Goal: Task Accomplishment & Management: Use online tool/utility

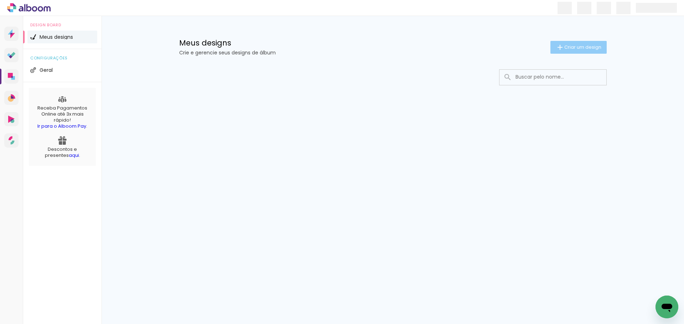
click at [564, 47] on span "Criar um design" at bounding box center [582, 47] width 37 height 5
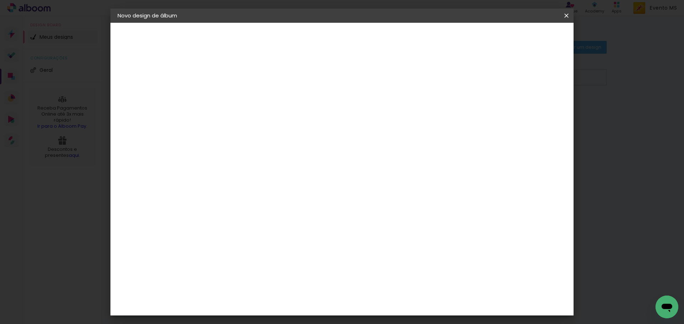
click at [234, 92] on input at bounding box center [234, 95] width 0 height 11
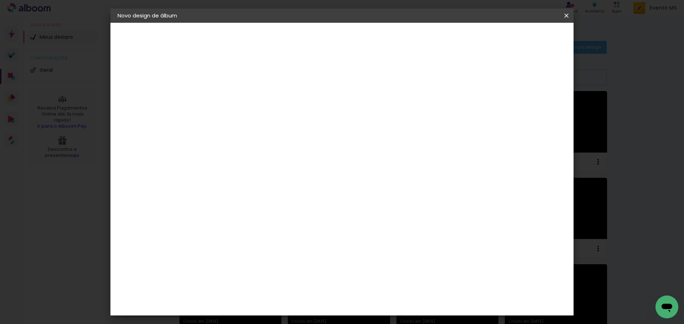
type input "[PERSON_NAME]"
type paper-input "[PERSON_NAME]"
click at [307, 35] on paper-button "Avançar" at bounding box center [289, 38] width 35 height 12
click at [367, 104] on paper-item "Tamanho Livre" at bounding box center [333, 108] width 68 height 16
click at [0, 0] on slot "Avançar" at bounding box center [0, 0] width 0 height 0
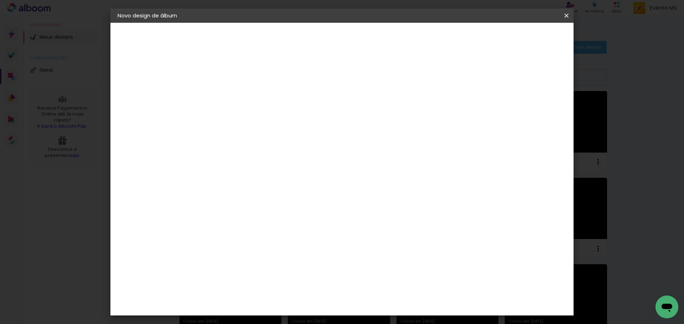
drag, startPoint x: 390, startPoint y: 297, endPoint x: 368, endPoint y: 291, distance: 22.2
click at [368, 291] on div "cm" at bounding box center [386, 297] width 280 height 25
type input "42"
type paper-input "42"
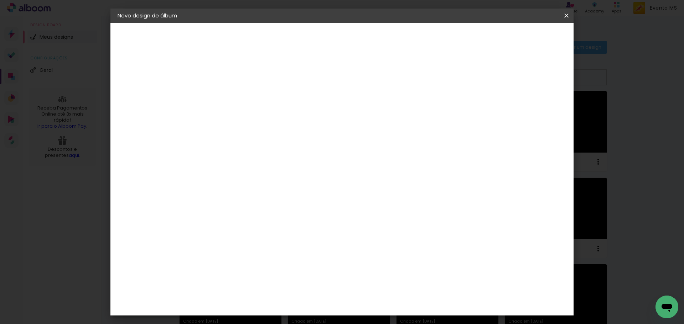
click at [522, 38] on span "Iniciar design" at bounding box center [505, 37] width 32 height 5
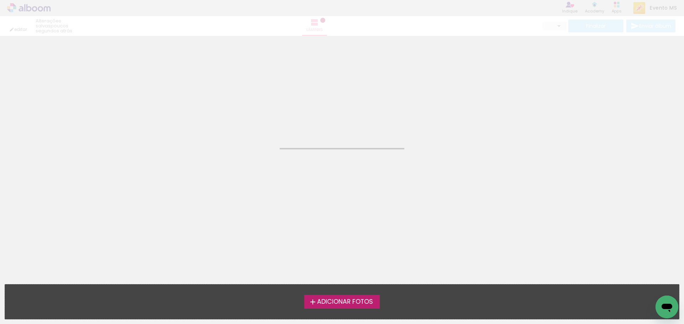
click at [331, 299] on span "Adicionar Fotos" at bounding box center [345, 302] width 56 height 6
click at [0, 0] on input "file" at bounding box center [0, 0] width 0 height 0
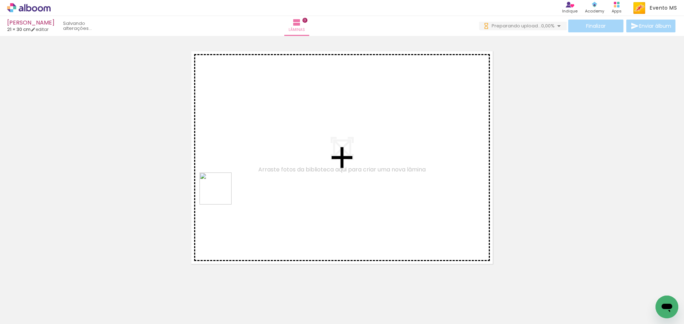
drag, startPoint x: 75, startPoint y: 307, endPoint x: 222, endPoint y: 203, distance: 179.5
click at [224, 192] on quentale-workspace at bounding box center [342, 162] width 684 height 324
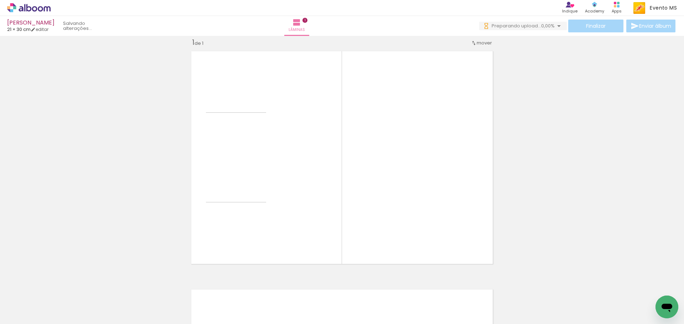
scroll to position [9, 0]
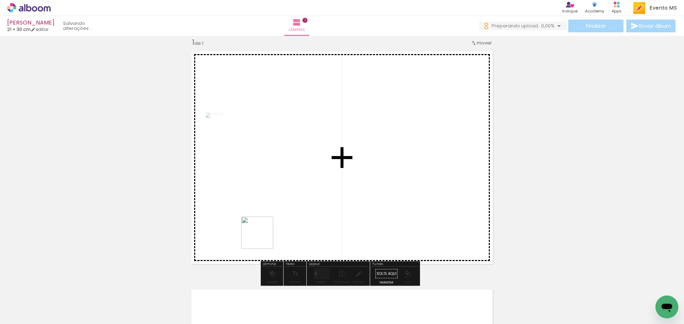
drag, startPoint x: 115, startPoint y: 303, endPoint x: 388, endPoint y: 193, distance: 293.9
click at [388, 193] on quentale-workspace at bounding box center [342, 162] width 684 height 324
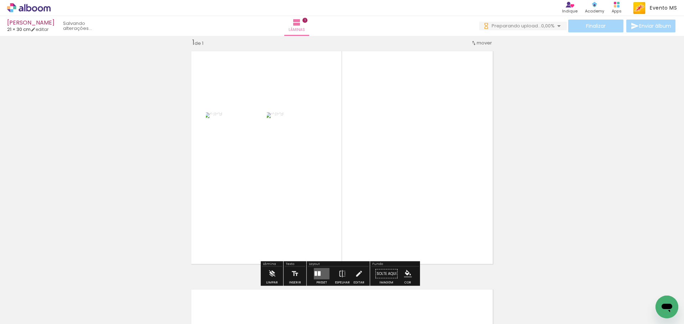
scroll to position [0, 0]
click at [315, 275] on div at bounding box center [315, 274] width 2 height 5
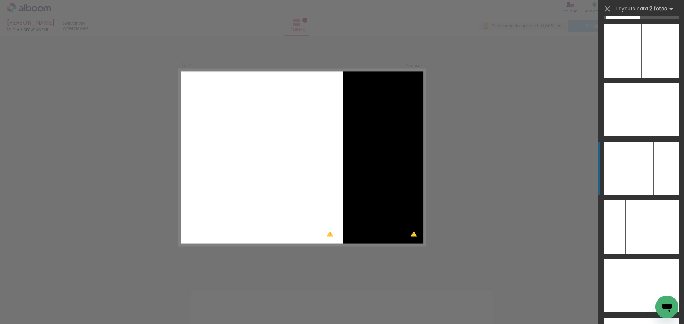
scroll to position [2817, 0]
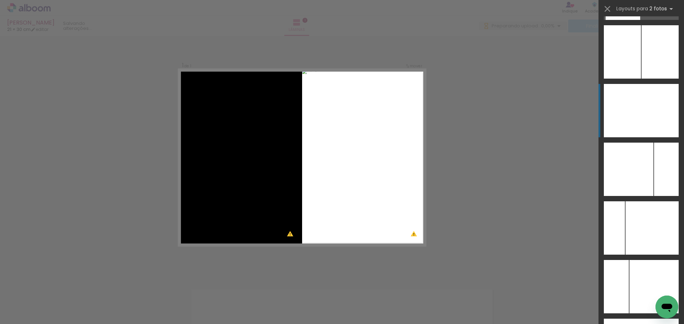
click at [655, 103] on div at bounding box center [659, 110] width 37 height 53
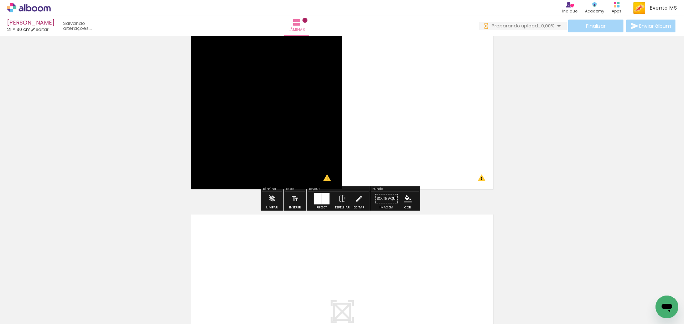
scroll to position [187, 0]
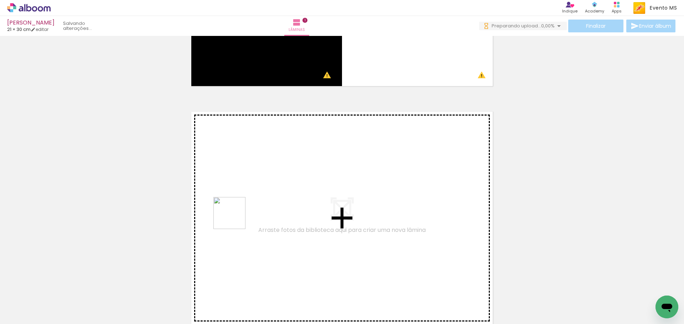
drag, startPoint x: 158, startPoint y: 306, endPoint x: 235, endPoint y: 219, distance: 116.3
click at [235, 219] on quentale-workspace at bounding box center [342, 162] width 684 height 324
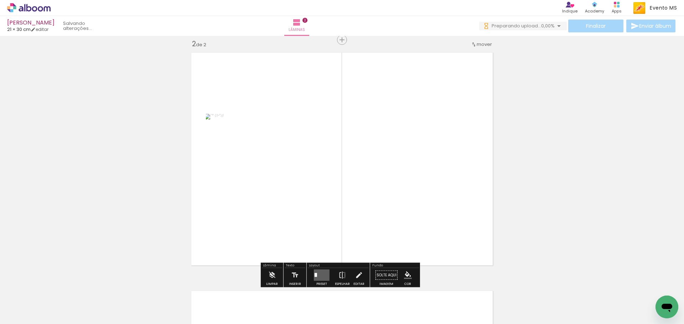
scroll to position [248, 0]
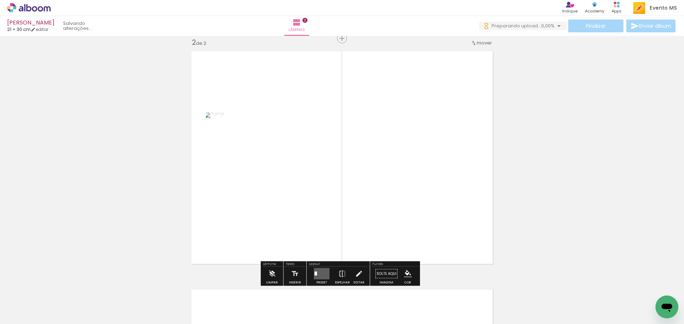
drag, startPoint x: 200, startPoint y: 302, endPoint x: 402, endPoint y: 212, distance: 221.6
click at [402, 212] on quentale-workspace at bounding box center [342, 162] width 684 height 324
drag, startPoint x: 318, startPoint y: 276, endPoint x: 366, endPoint y: 255, distance: 52.6
click at [318, 276] on div at bounding box center [319, 274] width 3 height 5
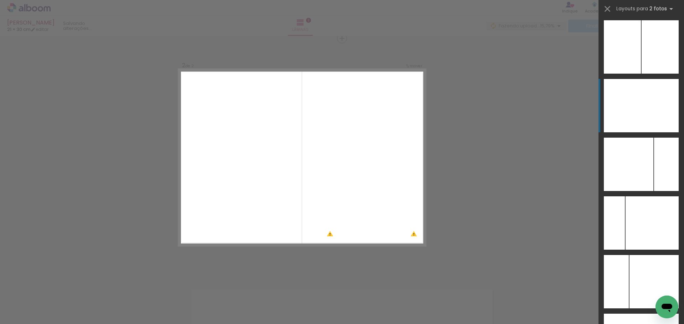
scroll to position [2821, 0]
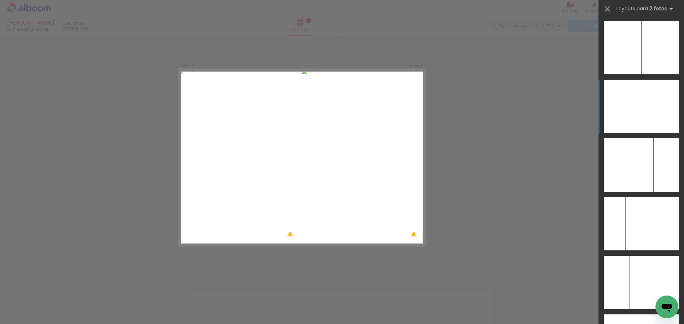
click at [662, 112] on div at bounding box center [659, 106] width 37 height 53
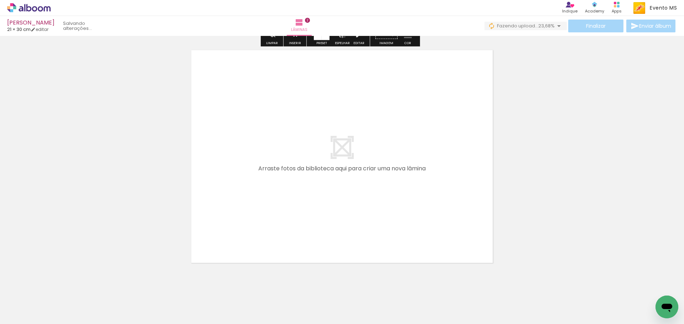
scroll to position [500, 0]
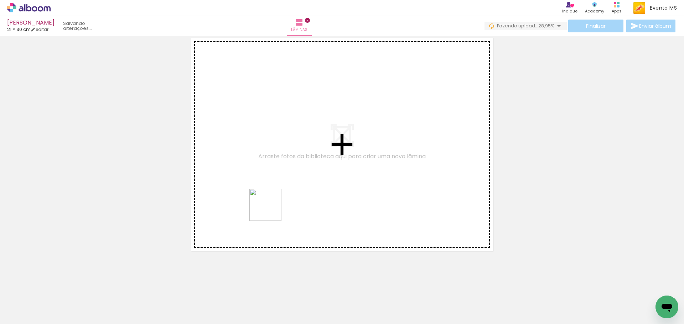
drag, startPoint x: 236, startPoint y: 312, endPoint x: 272, endPoint y: 221, distance: 97.2
click at [271, 210] on quentale-workspace at bounding box center [342, 162] width 684 height 324
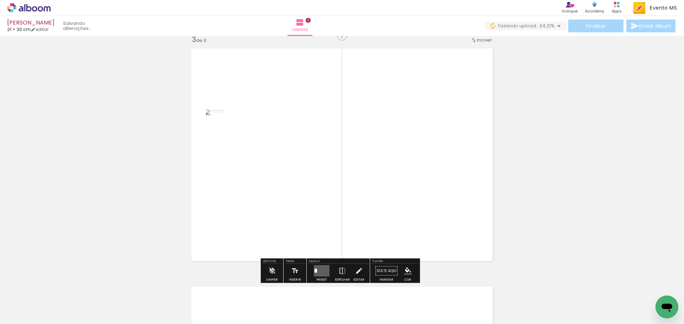
scroll to position [486, 0]
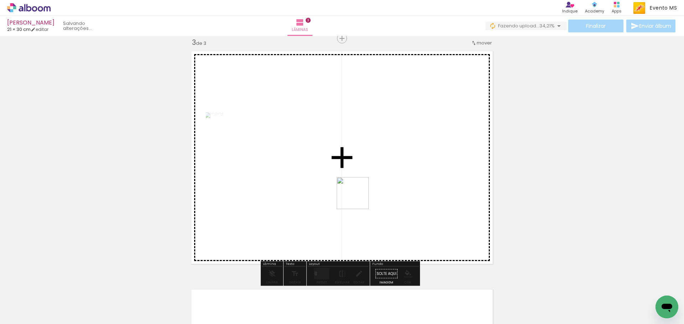
drag, startPoint x: 350, startPoint y: 212, endPoint x: 358, endPoint y: 199, distance: 15.3
click at [358, 199] on quentale-workspace at bounding box center [342, 162] width 684 height 324
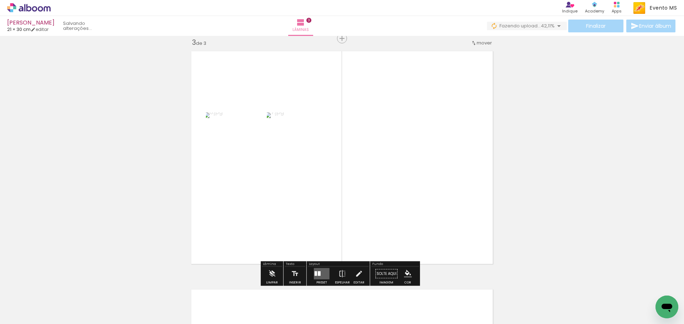
click at [317, 271] on quentale-layouter at bounding box center [322, 273] width 16 height 11
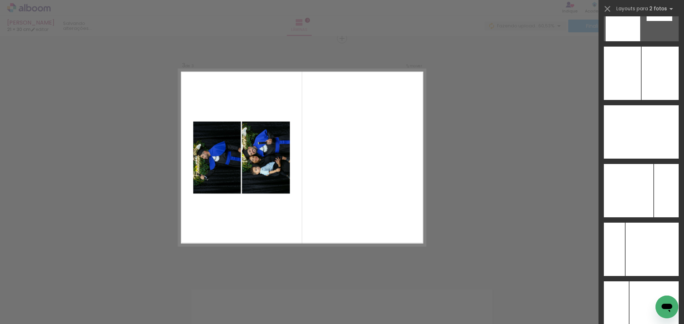
scroll to position [2748, 0]
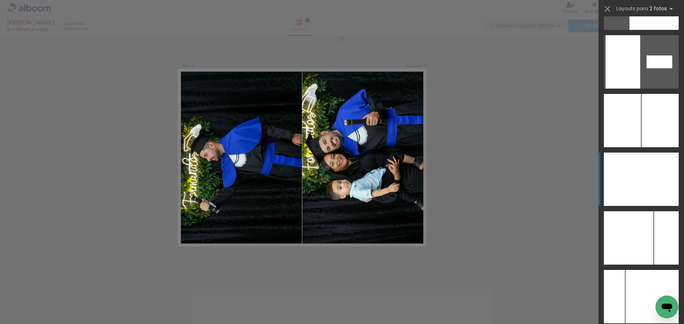
click at [653, 176] on div at bounding box center [659, 179] width 37 height 53
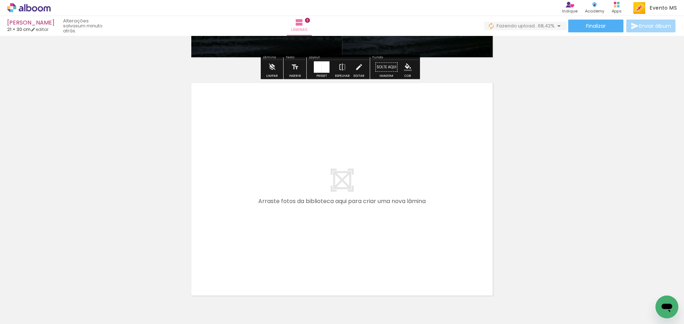
scroll to position [700, 0]
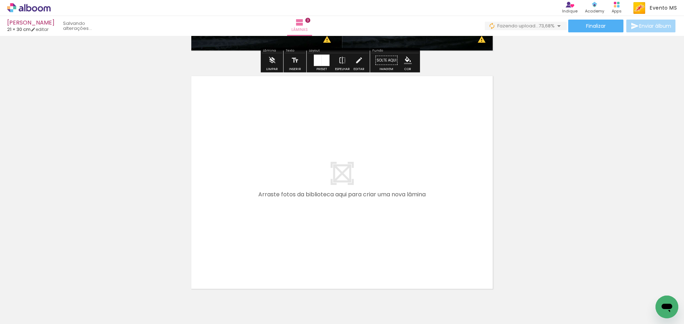
click at [312, 312] on div at bounding box center [310, 300] width 25 height 35
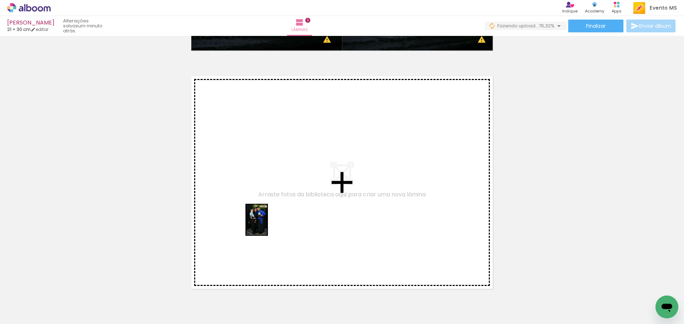
drag, startPoint x: 311, startPoint y: 305, endPoint x: 259, endPoint y: 213, distance: 106.2
click at [259, 213] on quentale-workspace at bounding box center [342, 162] width 684 height 324
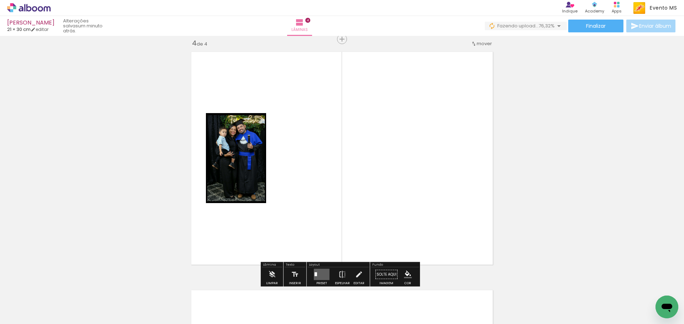
scroll to position [725, 0]
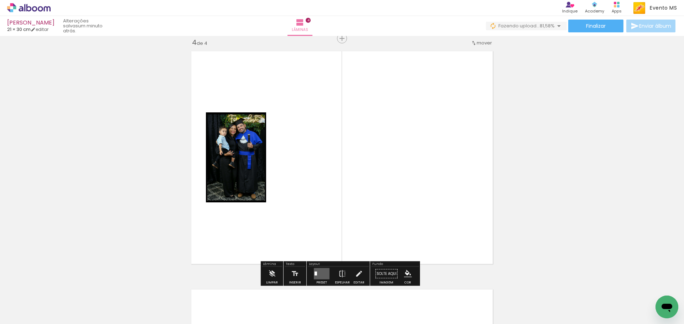
drag, startPoint x: 355, startPoint y: 309, endPoint x: 363, endPoint y: 231, distance: 78.3
click at [373, 222] on quentale-workspace at bounding box center [342, 162] width 684 height 324
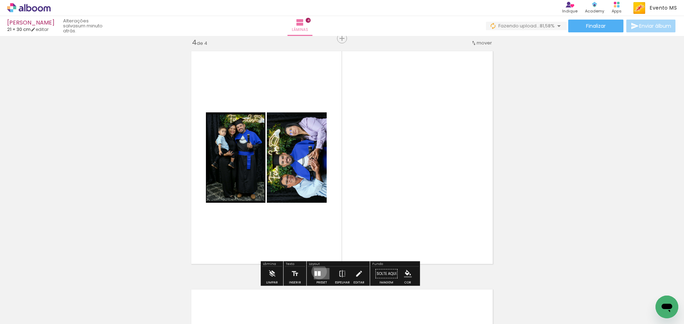
click at [318, 272] on div at bounding box center [319, 274] width 3 height 5
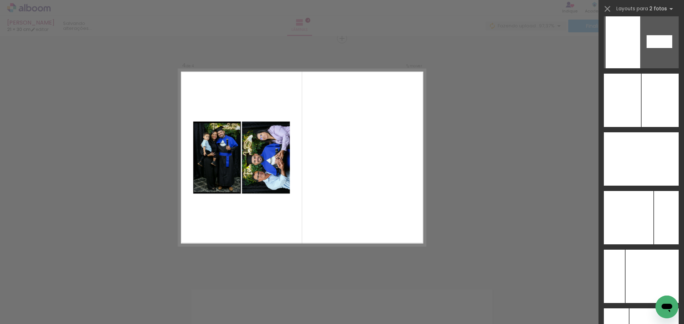
scroll to position [2816, 0]
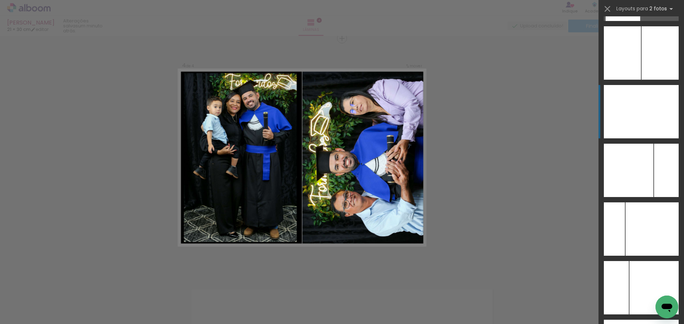
click at [660, 126] on div at bounding box center [659, 111] width 37 height 53
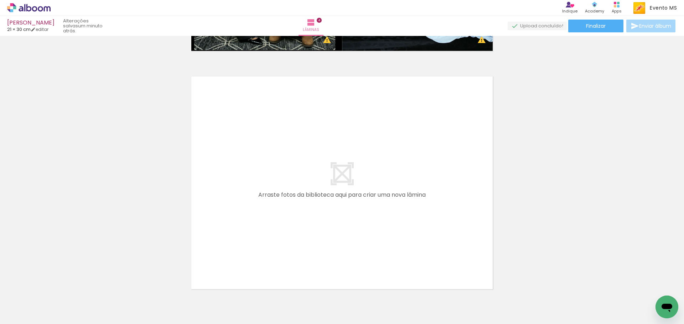
scroll to position [939, 0]
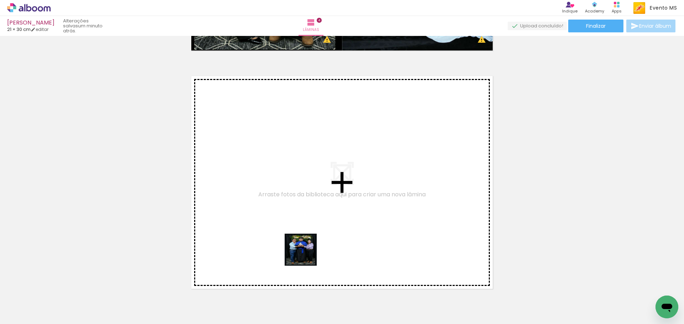
drag, startPoint x: 387, startPoint y: 306, endPoint x: 228, endPoint y: 197, distance: 193.1
click at [228, 197] on quentale-workspace at bounding box center [342, 162] width 684 height 324
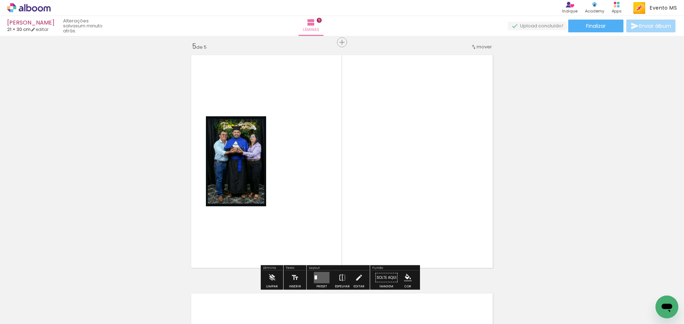
scroll to position [964, 0]
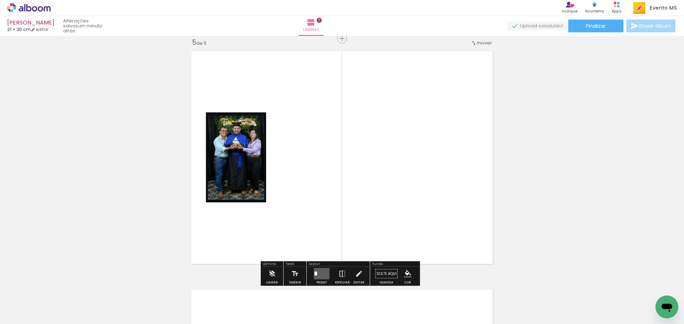
drag, startPoint x: 437, startPoint y: 304, endPoint x: 393, endPoint y: 210, distance: 102.8
click at [398, 218] on quentale-workspace at bounding box center [342, 162] width 684 height 324
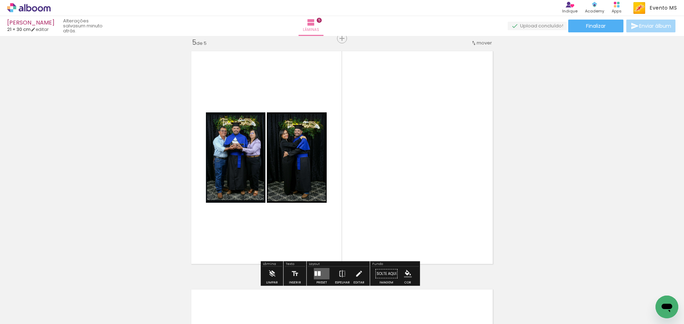
drag, startPoint x: 319, startPoint y: 271, endPoint x: 350, endPoint y: 247, distance: 38.9
click at [320, 269] on quentale-layouter at bounding box center [322, 273] width 16 height 11
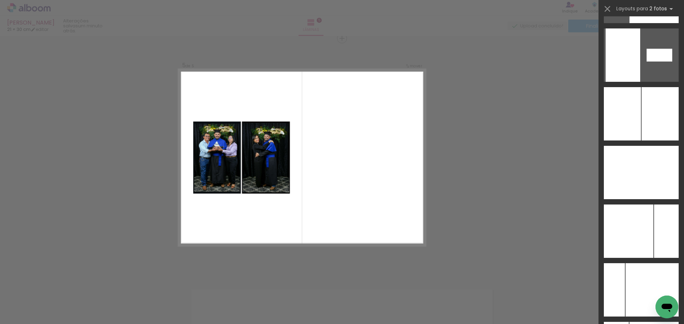
scroll to position [2782, 0]
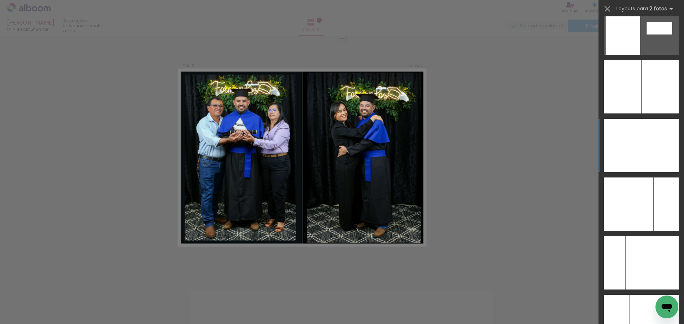
click at [653, 156] on div at bounding box center [659, 145] width 37 height 53
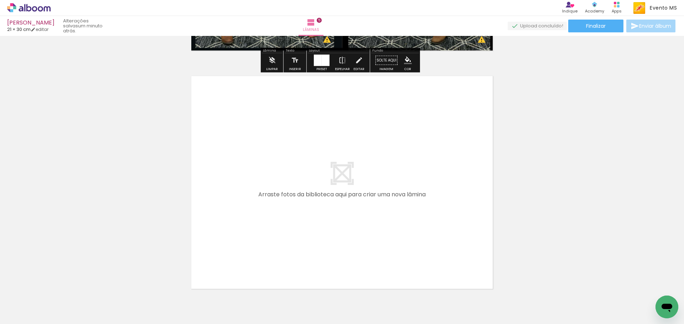
scroll to position [1215, 0]
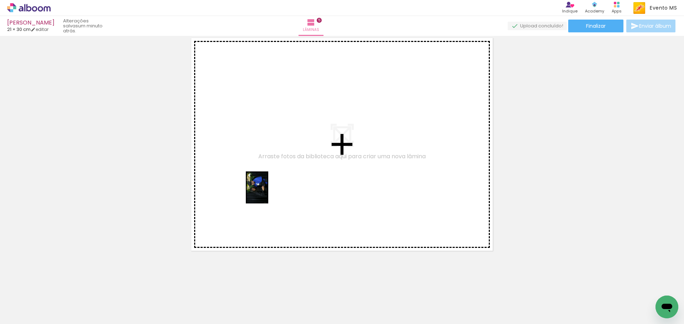
drag, startPoint x: 470, startPoint y: 303, endPoint x: 270, endPoint y: 192, distance: 228.8
click at [266, 188] on quentale-workspace at bounding box center [342, 162] width 684 height 324
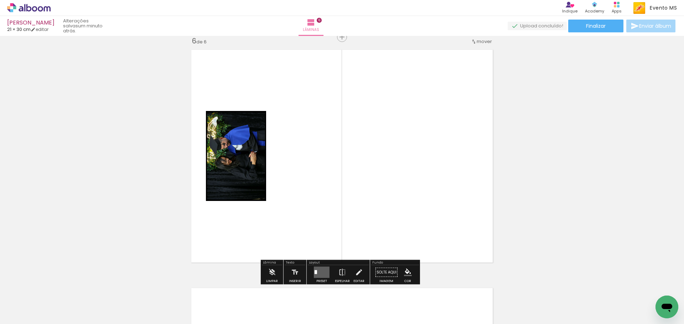
scroll to position [1202, 0]
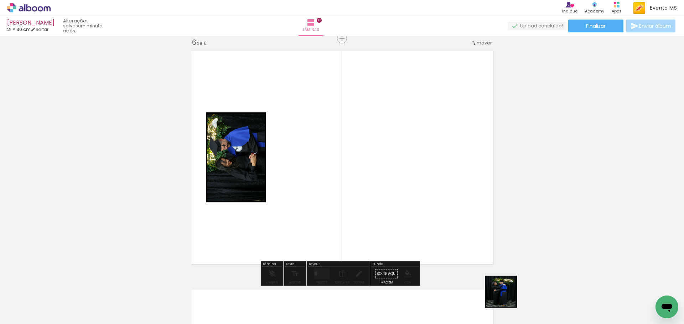
drag, startPoint x: 506, startPoint y: 297, endPoint x: 427, endPoint y: 213, distance: 115.9
click at [432, 218] on quentale-workspace at bounding box center [342, 162] width 684 height 324
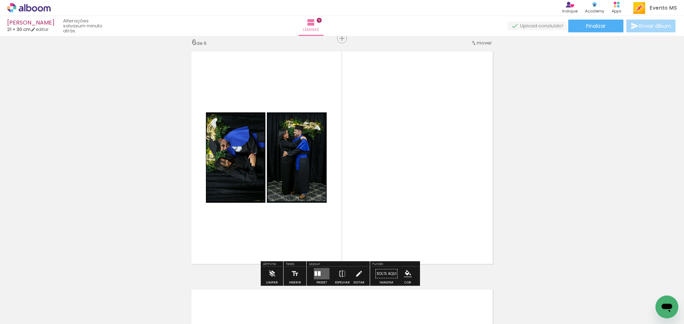
drag, startPoint x: 316, startPoint y: 273, endPoint x: 323, endPoint y: 268, distance: 8.6
click at [318, 273] on div at bounding box center [319, 274] width 3 height 5
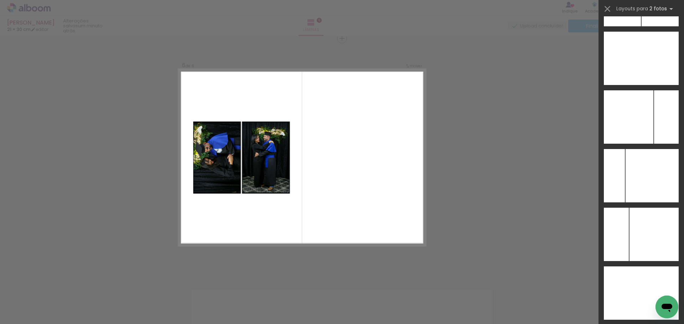
scroll to position [2883, 0]
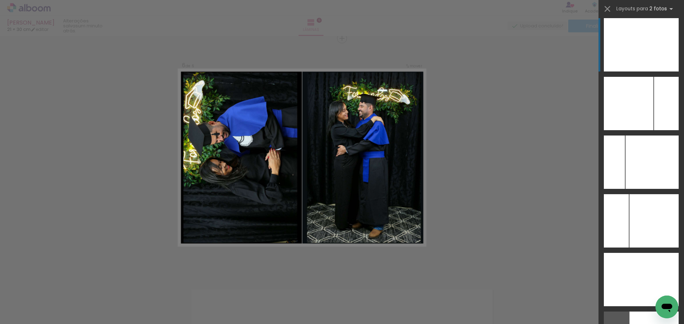
click at [651, 61] on div at bounding box center [659, 44] width 37 height 53
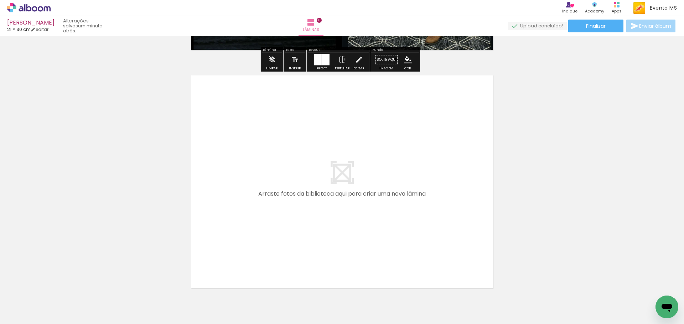
scroll to position [1451, 0]
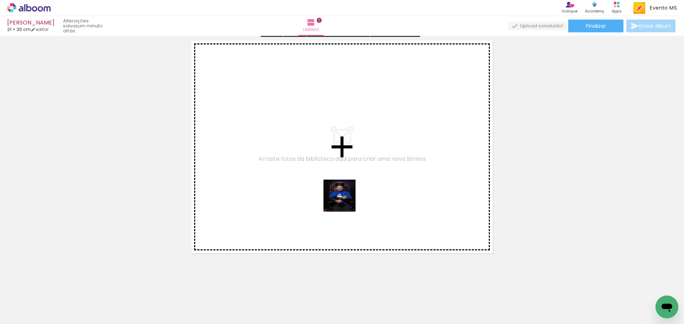
drag, startPoint x: 559, startPoint y: 291, endPoint x: 341, endPoint y: 197, distance: 236.8
click at [341, 197] on quentale-workspace at bounding box center [342, 162] width 684 height 324
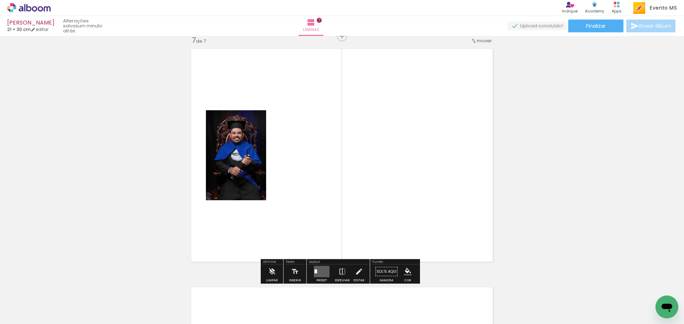
scroll to position [1441, 0]
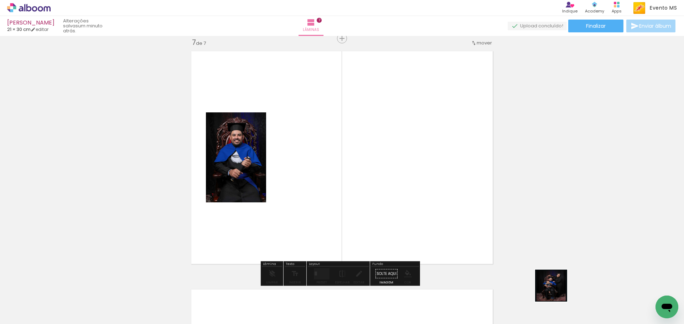
drag, startPoint x: 590, startPoint y: 309, endPoint x: 410, endPoint y: 230, distance: 197.6
click at [411, 233] on quentale-workspace at bounding box center [342, 162] width 684 height 324
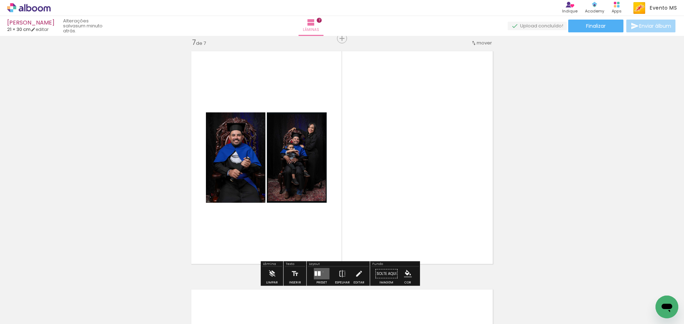
click at [321, 272] on quentale-layouter at bounding box center [322, 273] width 16 height 11
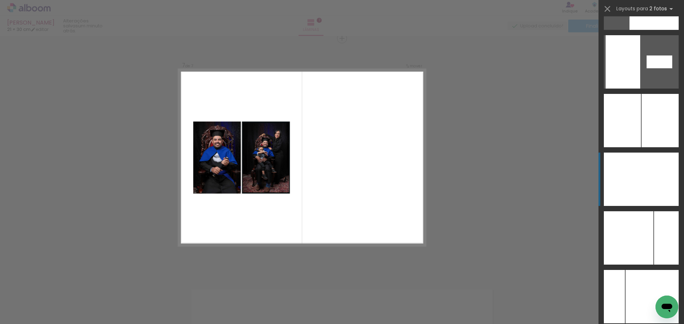
scroll to position [2755, 0]
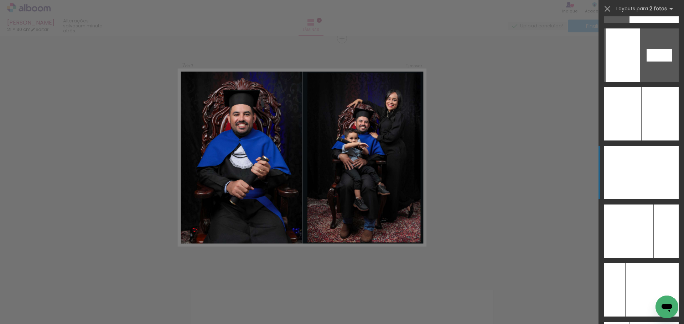
click at [654, 163] on div at bounding box center [659, 172] width 37 height 53
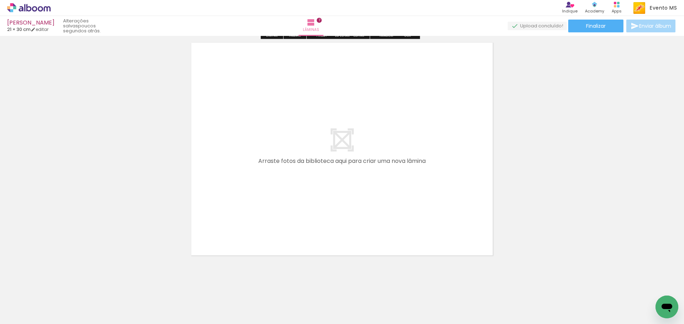
scroll to position [1693, 0]
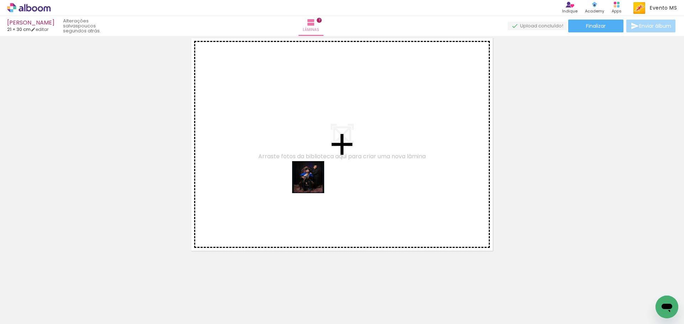
drag, startPoint x: 327, startPoint y: 306, endPoint x: 304, endPoint y: 142, distance: 165.3
click at [304, 124] on quentale-workspace at bounding box center [342, 162] width 684 height 324
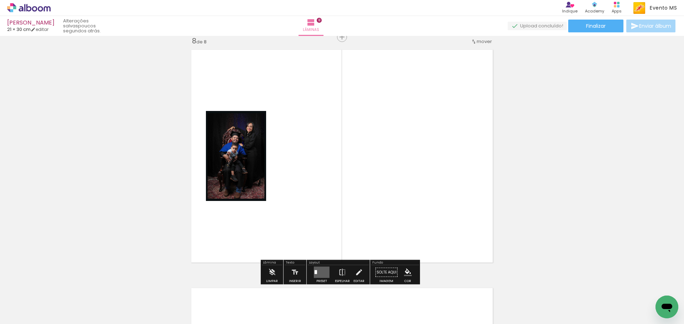
scroll to position [1679, 0]
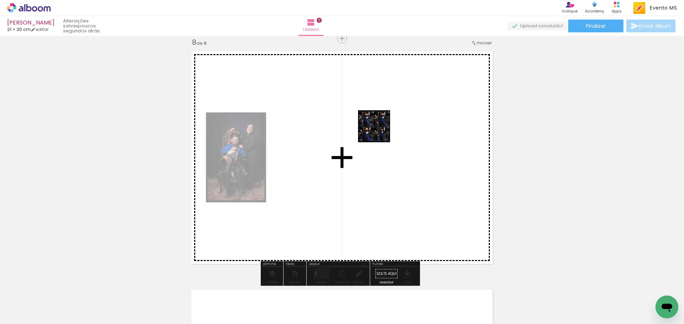
drag, startPoint x: 367, startPoint y: 309, endPoint x: 379, endPoint y: 132, distance: 177.4
click at [379, 132] on quentale-workspace at bounding box center [342, 162] width 684 height 324
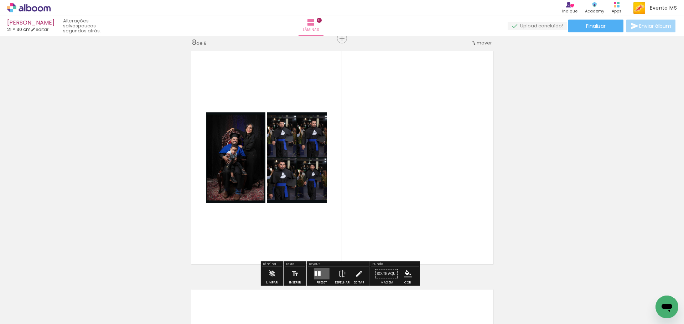
click at [313, 273] on div at bounding box center [321, 274] width 19 height 14
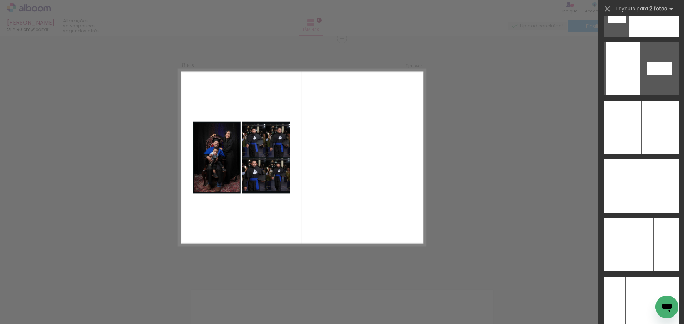
scroll to position [2849, 0]
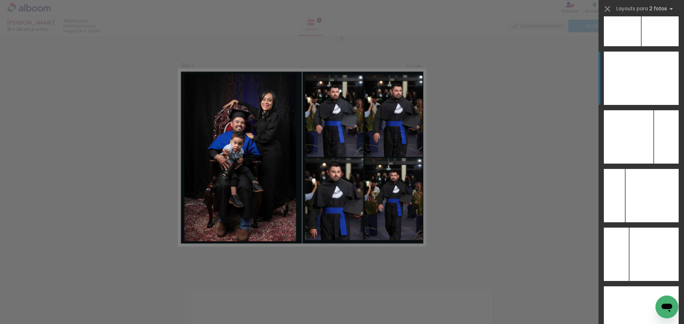
click at [649, 88] on div at bounding box center [659, 78] width 37 height 53
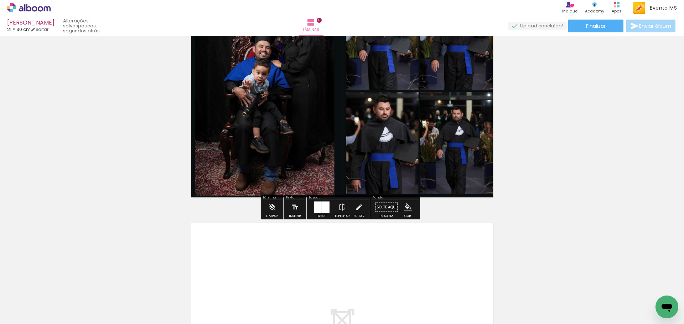
scroll to position [1893, 0]
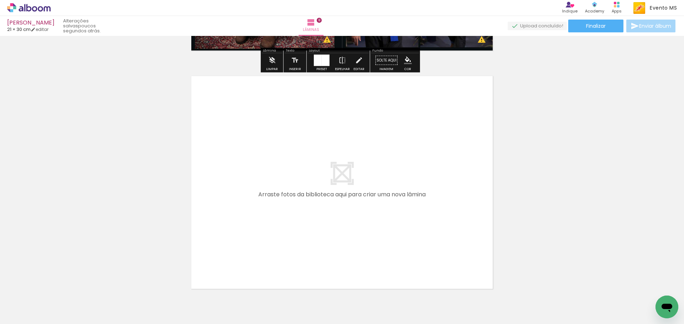
drag, startPoint x: 381, startPoint y: 257, endPoint x: 356, endPoint y: 233, distance: 35.5
click at [356, 233] on quentale-workspace at bounding box center [342, 162] width 684 height 324
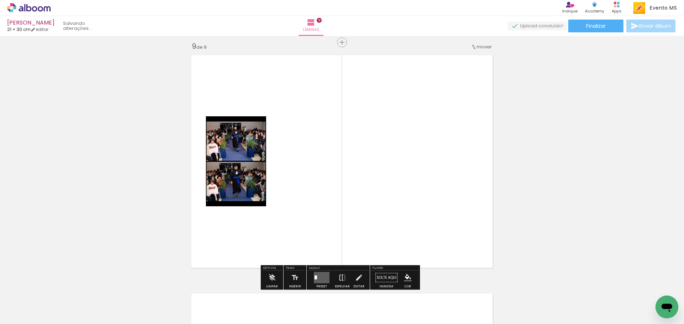
scroll to position [1918, 0]
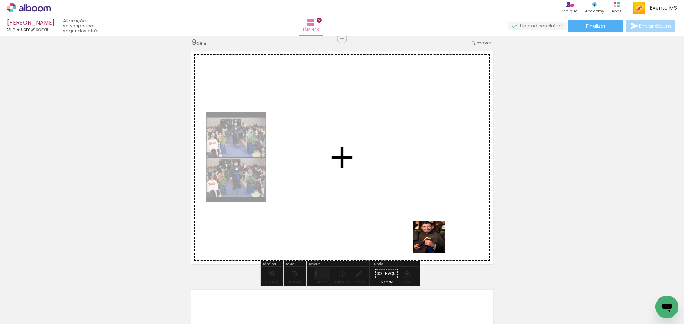
drag, startPoint x: 444, startPoint y: 297, endPoint x: 419, endPoint y: 207, distance: 93.1
click at [430, 230] on quentale-workspace at bounding box center [342, 162] width 684 height 324
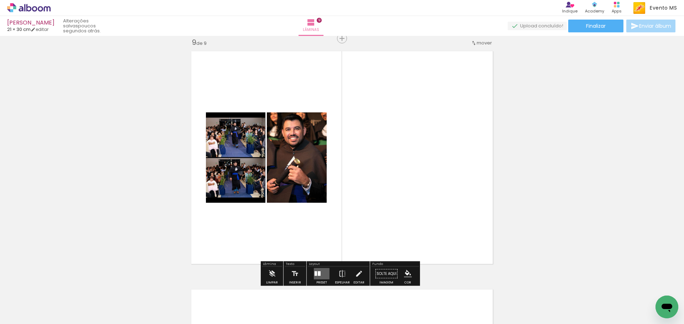
drag, startPoint x: 319, startPoint y: 276, endPoint x: 392, endPoint y: 242, distance: 80.4
click at [323, 275] on quentale-layouter at bounding box center [322, 273] width 16 height 11
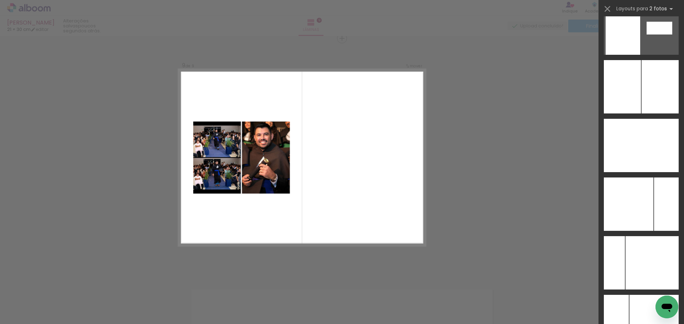
scroll to position [2815, 0]
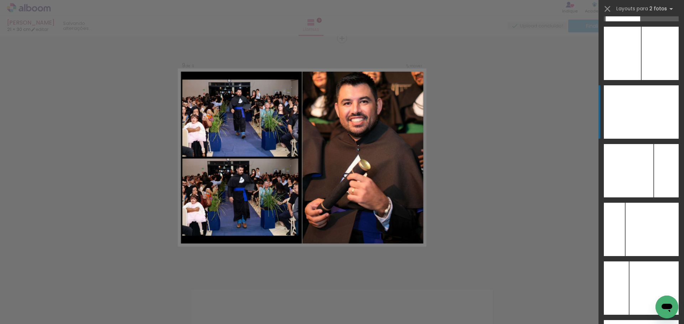
click at [647, 126] on div at bounding box center [659, 111] width 37 height 53
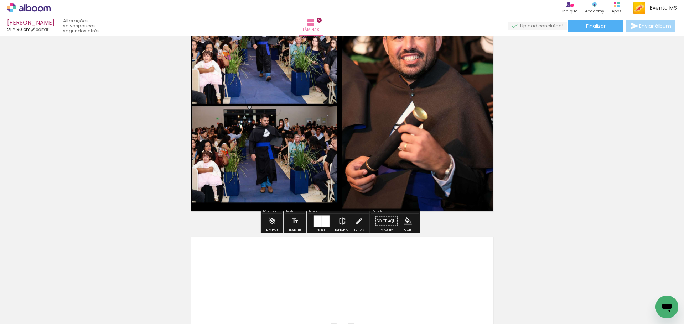
scroll to position [2167, 0]
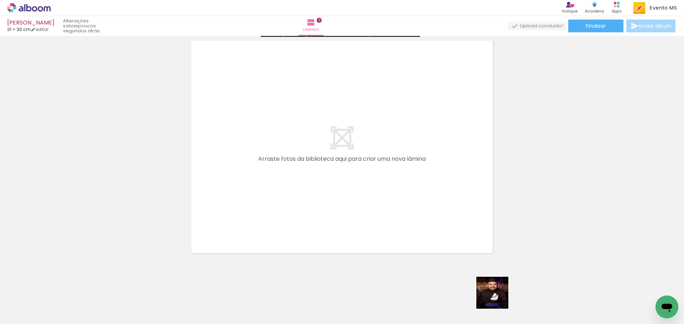
drag, startPoint x: 500, startPoint y: 302, endPoint x: 400, endPoint y: 229, distance: 123.4
click at [400, 229] on quentale-workspace at bounding box center [342, 162] width 684 height 324
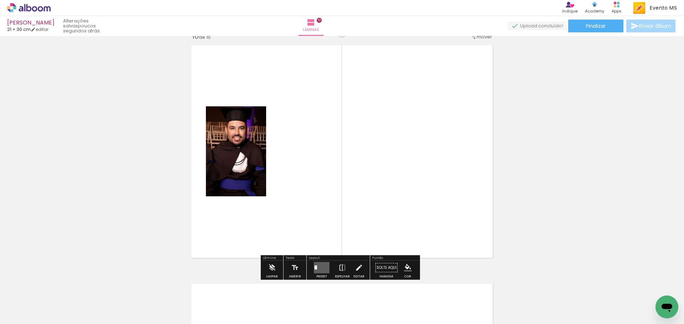
scroll to position [2157, 0]
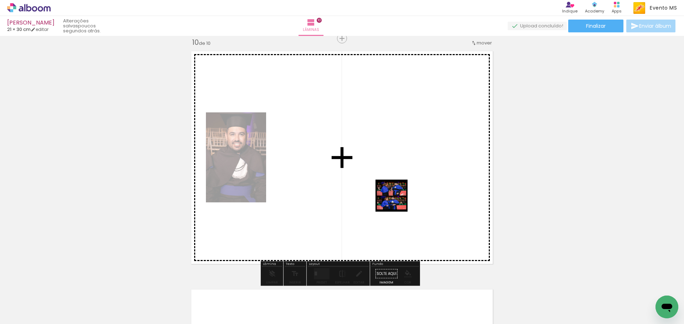
drag, startPoint x: 524, startPoint y: 305, endPoint x: 387, endPoint y: 195, distance: 175.1
click at [389, 194] on quentale-workspace at bounding box center [342, 162] width 684 height 324
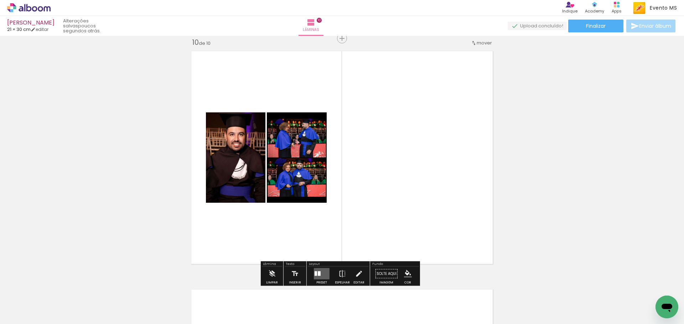
drag, startPoint x: 317, startPoint y: 273, endPoint x: 418, endPoint y: 196, distance: 127.8
click at [318, 273] on div at bounding box center [319, 274] width 3 height 5
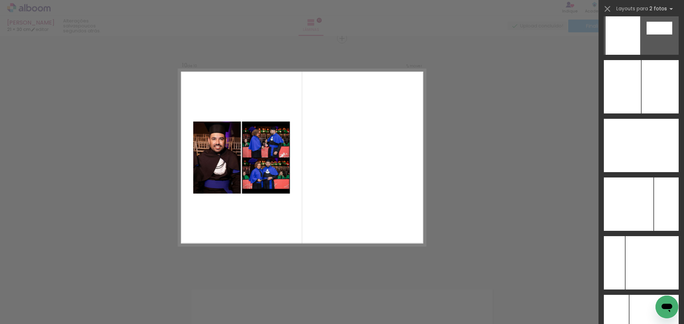
scroll to position [2802, 0]
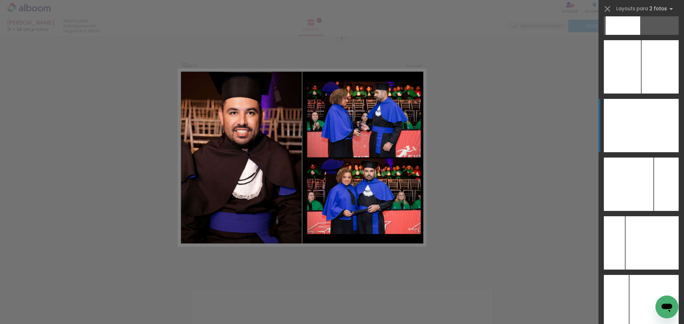
click at [651, 125] on div at bounding box center [659, 125] width 37 height 53
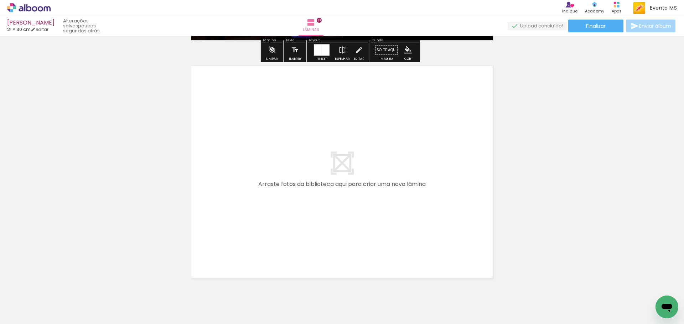
scroll to position [2408, 0]
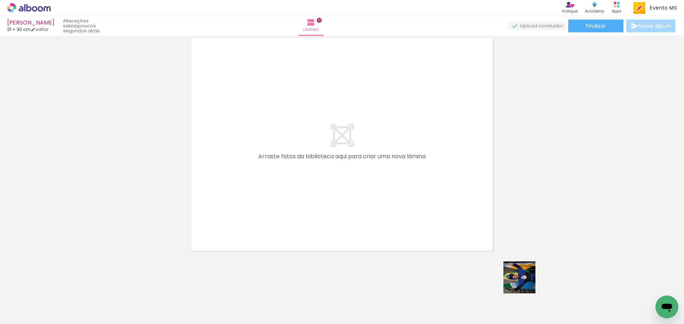
drag, startPoint x: 565, startPoint y: 308, endPoint x: 368, endPoint y: 229, distance: 212.5
click at [334, 216] on quentale-workspace at bounding box center [342, 162] width 684 height 324
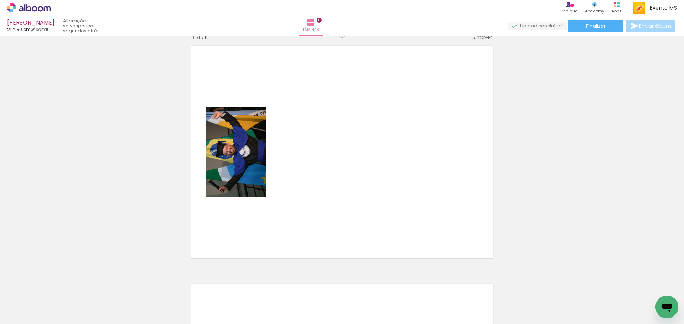
scroll to position [2395, 0]
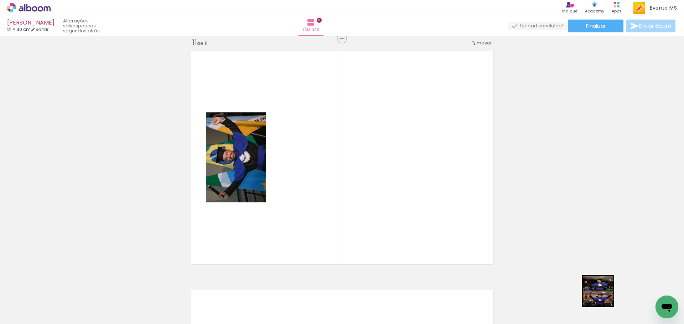
drag, startPoint x: 603, startPoint y: 297, endPoint x: 458, endPoint y: 190, distance: 180.4
click at [461, 192] on quentale-workspace at bounding box center [342, 162] width 684 height 324
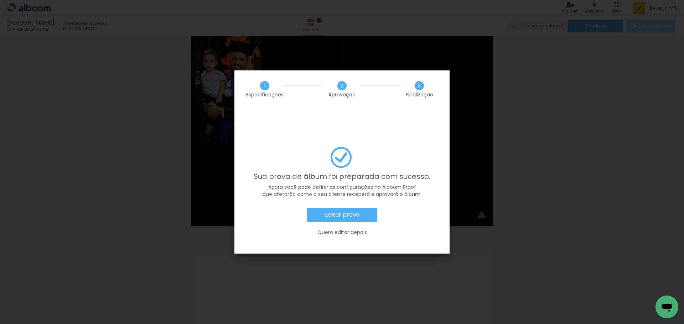
click at [321, 208] on paper-button "Editar prova" at bounding box center [342, 215] width 70 height 14
